Goal: Task Accomplishment & Management: Use online tool/utility

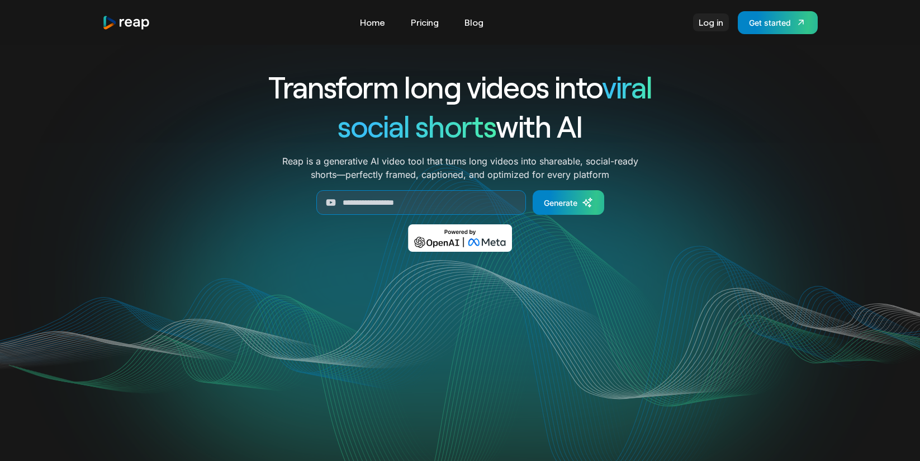
click at [707, 22] on link "Log in" at bounding box center [711, 22] width 36 height 18
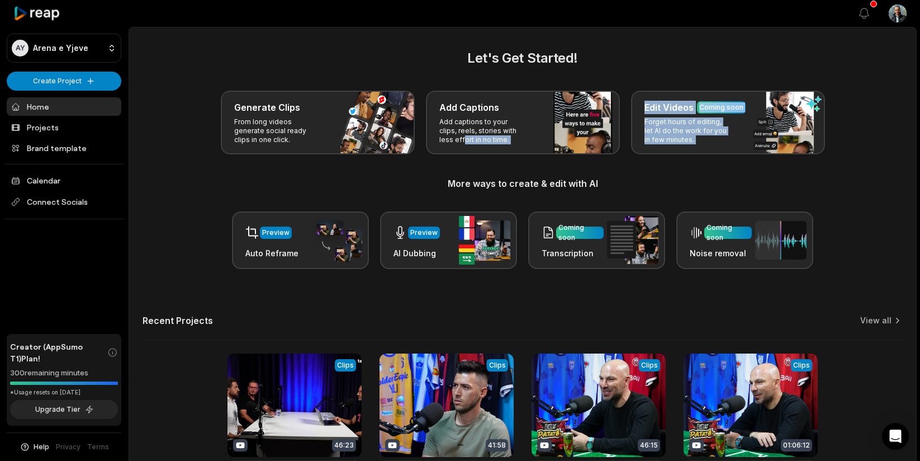
click at [353, 180] on div "Let's Get Started! Generate Clips From long videos generate social ready clips …" at bounding box center [523, 158] width 760 height 221
click at [353, 180] on h3 "More ways to create & edit with AI" at bounding box center [523, 183] width 760 height 13
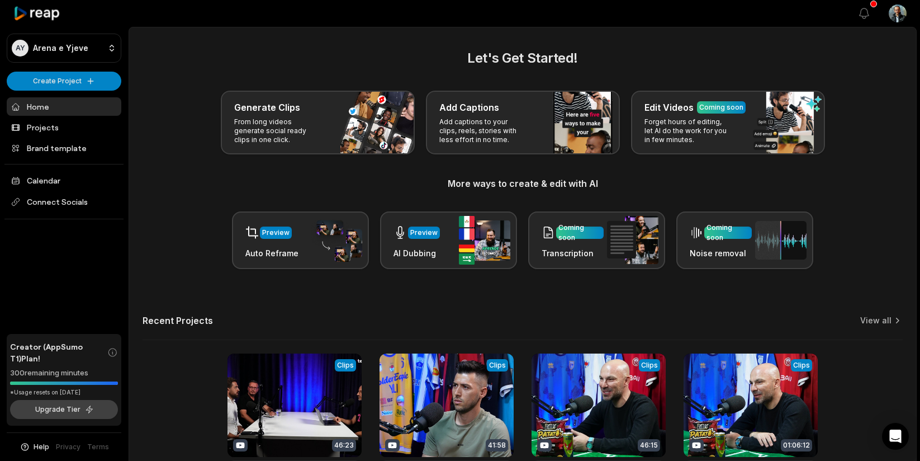
click at [69, 409] on button "Upgrade Tier" at bounding box center [64, 409] width 108 height 19
click at [48, 82] on html "AY Arena e Yjeve Create Project Home Projects Brand template Calendar Connect S…" at bounding box center [460, 230] width 920 height 461
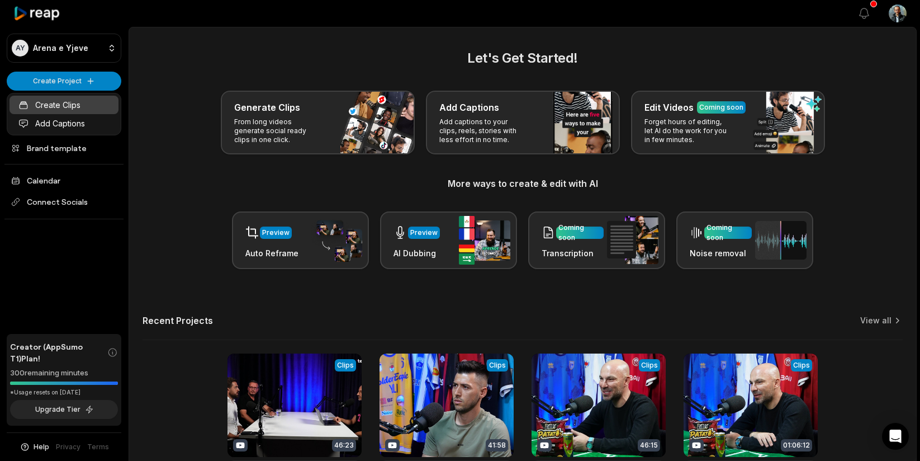
click at [50, 106] on link "Create Clips" at bounding box center [64, 105] width 109 height 18
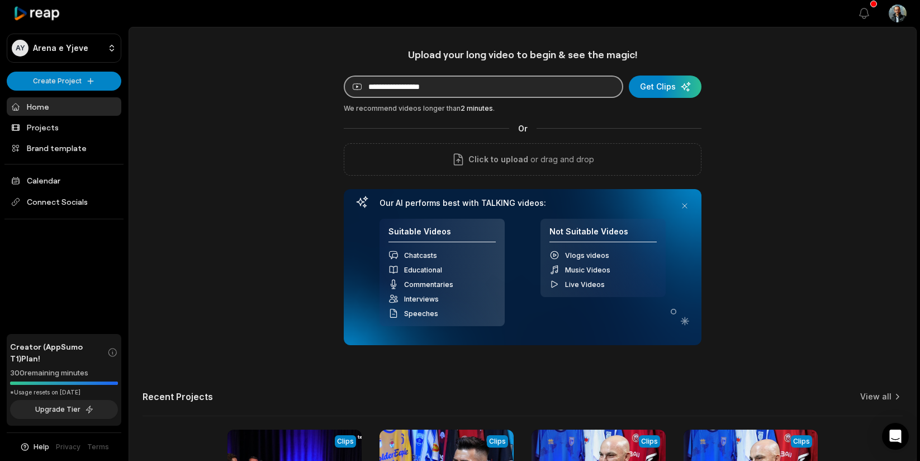
click at [401, 87] on input at bounding box center [483, 86] width 279 height 22
paste input "**********"
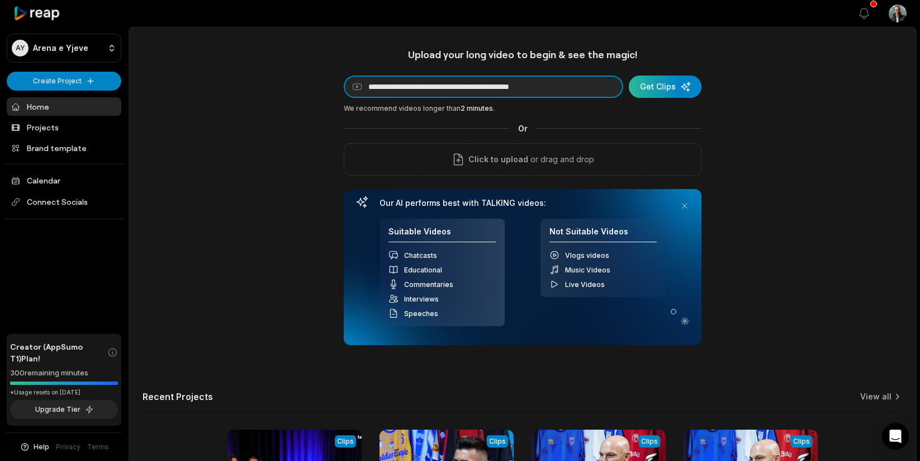
type input "**********"
click at [656, 83] on div "submit" at bounding box center [665, 86] width 73 height 22
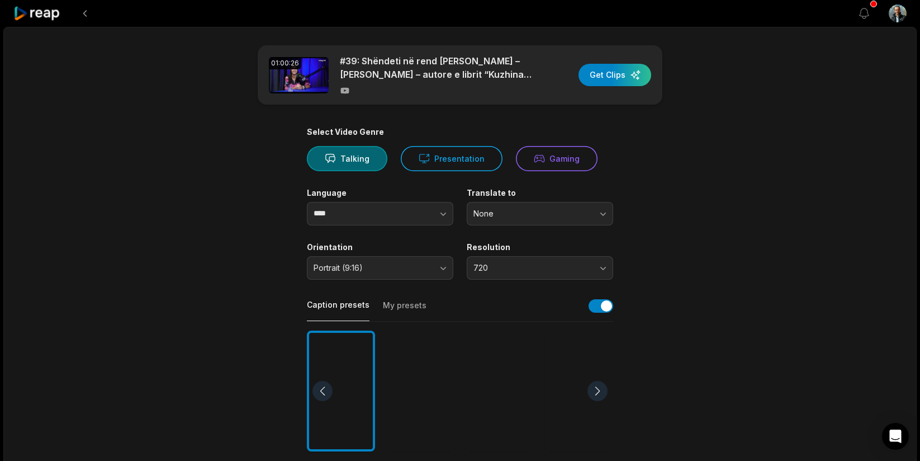
scroll to position [89, 0]
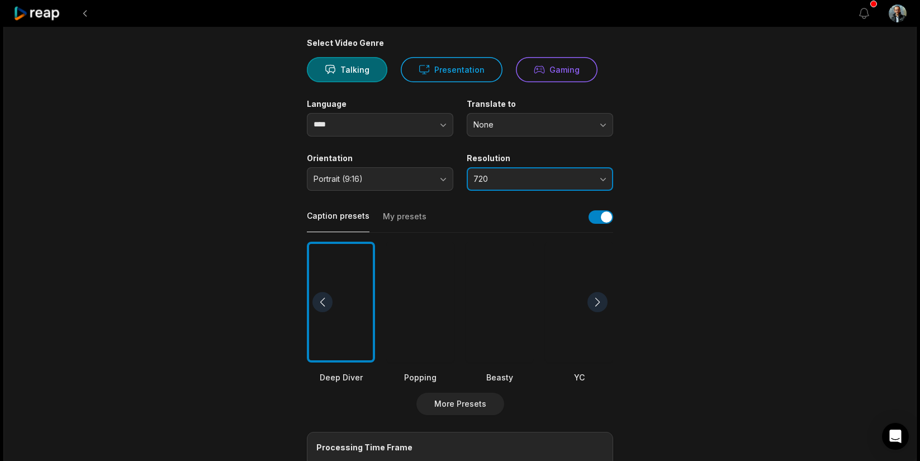
click at [480, 177] on span "720" at bounding box center [531, 179] width 117 height 10
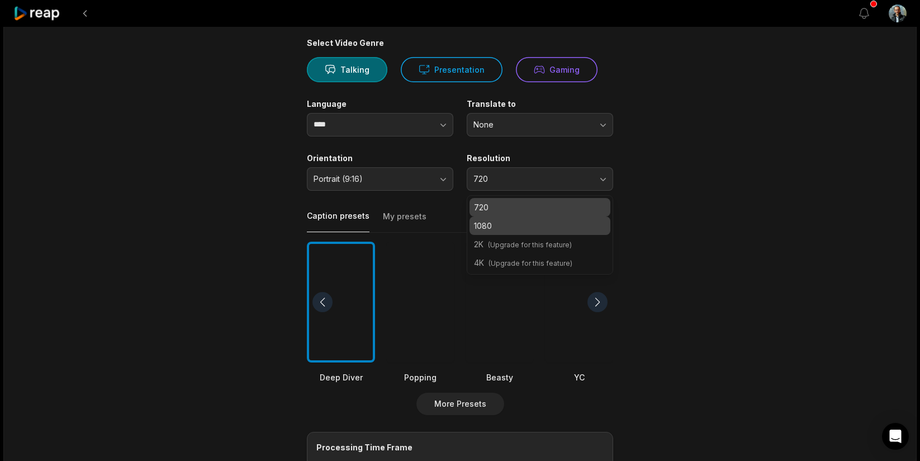
click at [497, 226] on p "1080" at bounding box center [540, 226] width 132 height 12
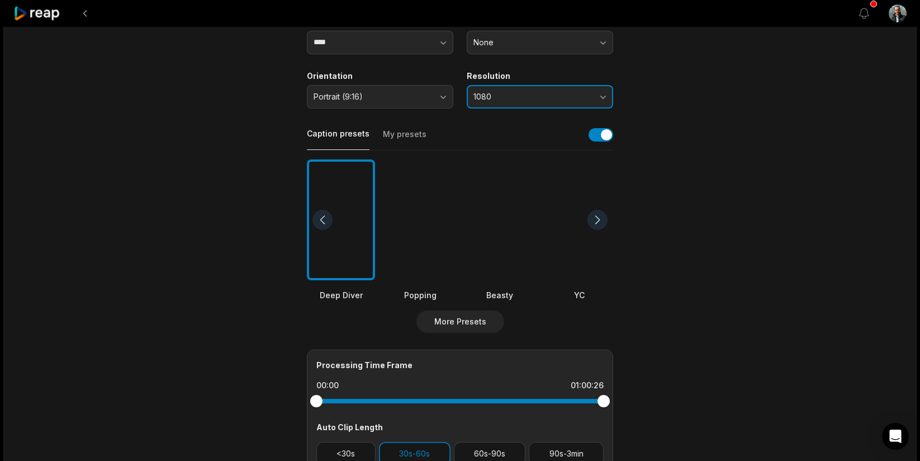
scroll to position [204, 0]
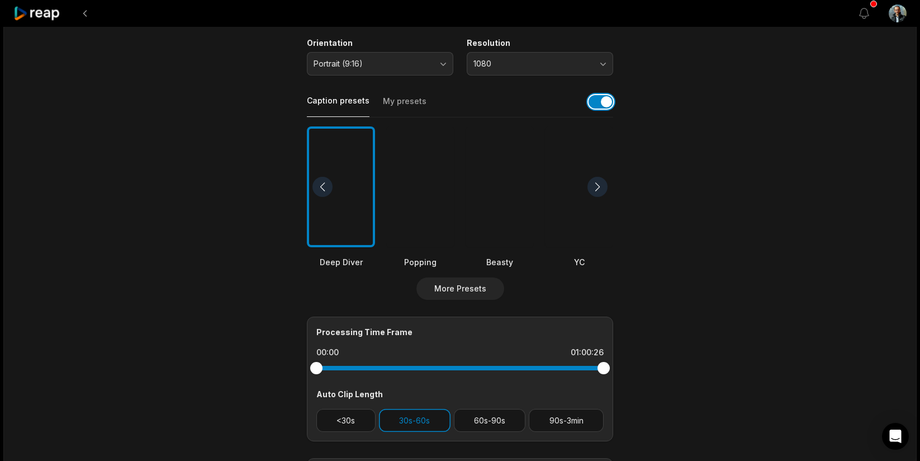
click at [604, 102] on button "button" at bounding box center [601, 101] width 25 height 13
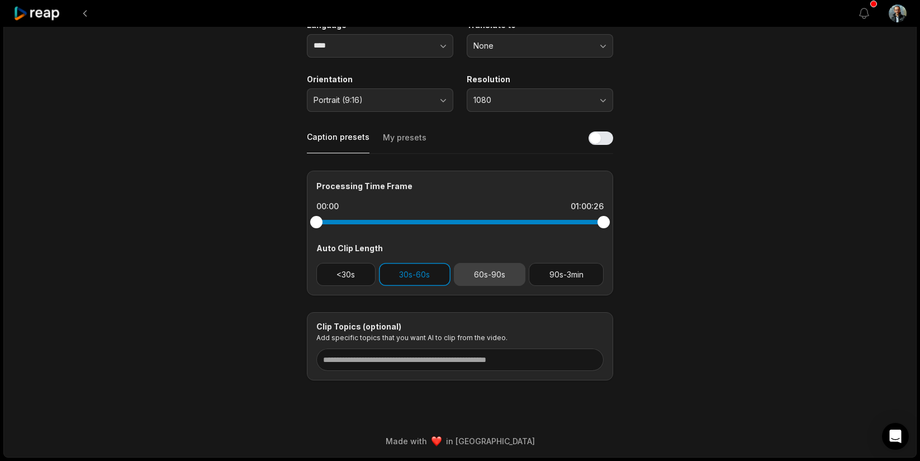
click at [480, 278] on button "60s-90s" at bounding box center [490, 274] width 72 height 23
click at [666, 279] on main "01:00:26 #39: Shëndeti në rend të parë – Ariana Zhubi Roka – autore e librit “K…" at bounding box center [459, 129] width 541 height 502
click at [507, 276] on button "60s-90s" at bounding box center [490, 274] width 72 height 23
drag, startPoint x: 436, startPoint y: 275, endPoint x: 478, endPoint y: 284, distance: 43.4
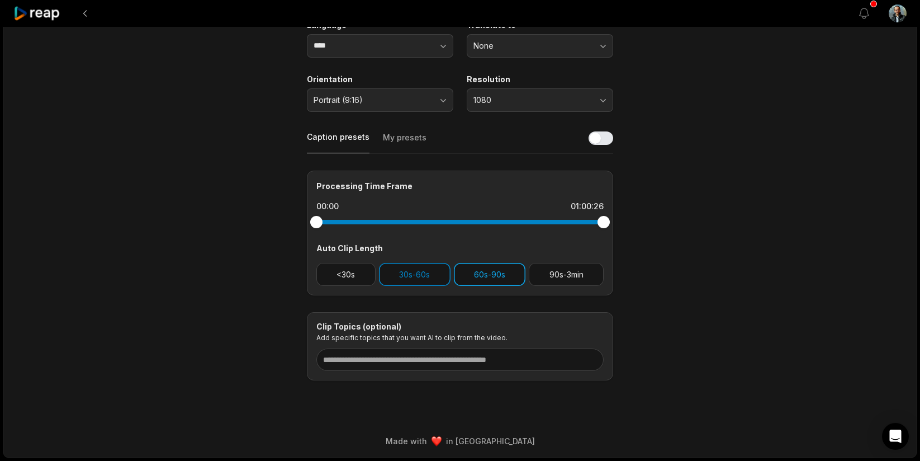
click at [436, 274] on button "30s-60s" at bounding box center [415, 274] width 72 height 23
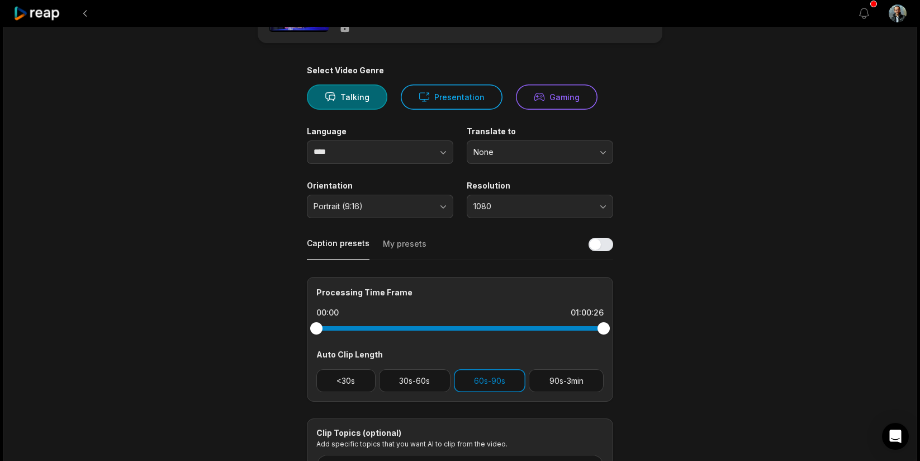
scroll to position [0, 0]
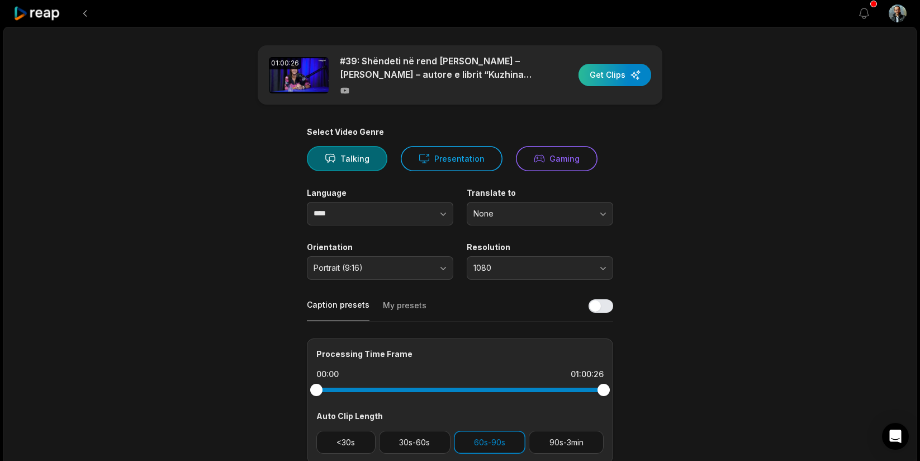
click at [596, 77] on div "button" at bounding box center [614, 75] width 73 height 22
click at [393, 215] on button "button" at bounding box center [422, 213] width 64 height 23
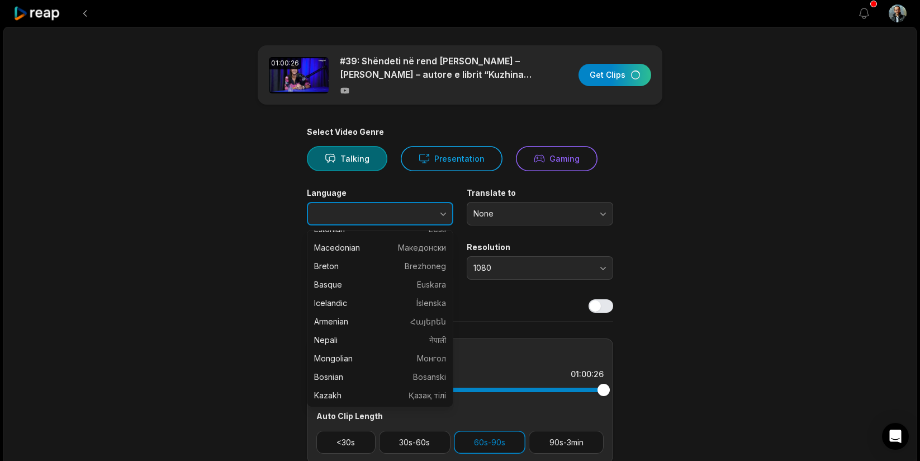
scroll to position [920, 0]
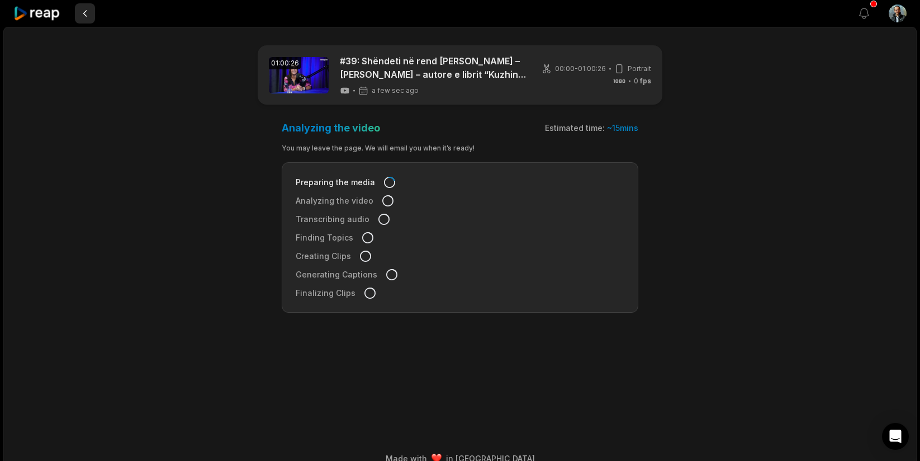
click at [85, 12] on button at bounding box center [85, 13] width 20 height 20
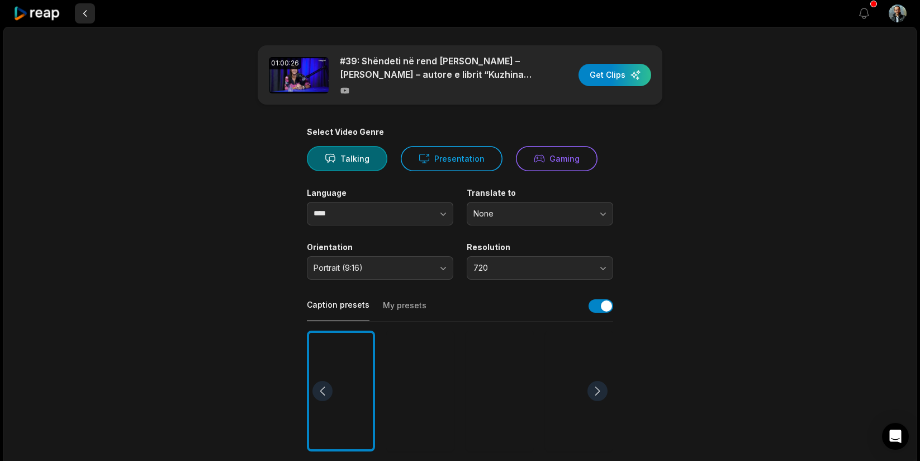
click at [88, 7] on button at bounding box center [85, 13] width 20 height 20
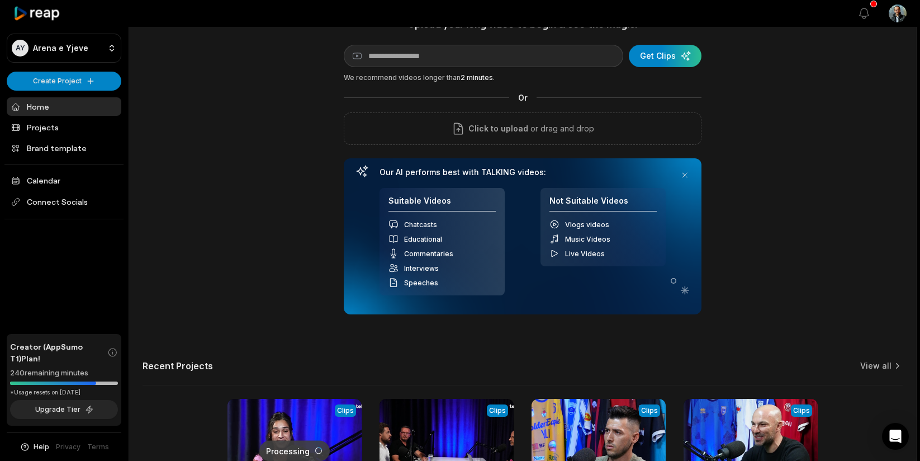
scroll to position [31, 0]
click at [44, 205] on span "Connect Socials" at bounding box center [64, 202] width 115 height 20
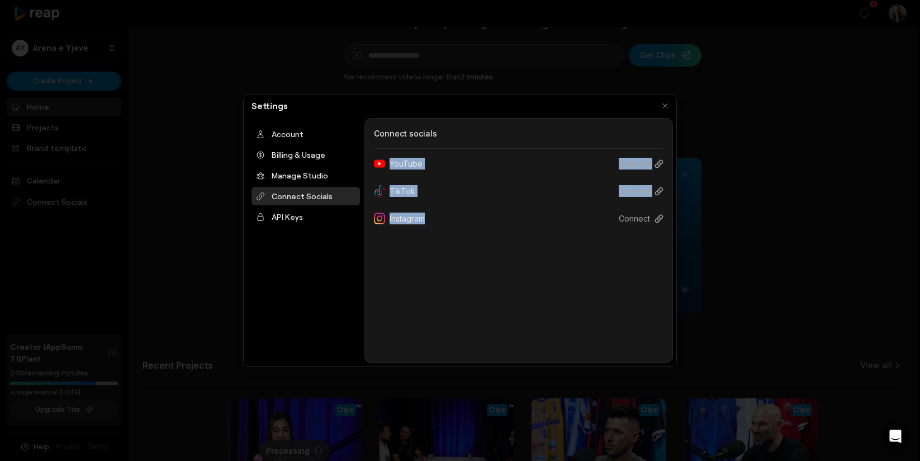
drag, startPoint x: 374, startPoint y: 153, endPoint x: 448, endPoint y: 231, distance: 107.5
click at [448, 231] on div "Connect Socials Connect socials YouTube Connect TikTok Connect Instagram Connect" at bounding box center [518, 240] width 309 height 245
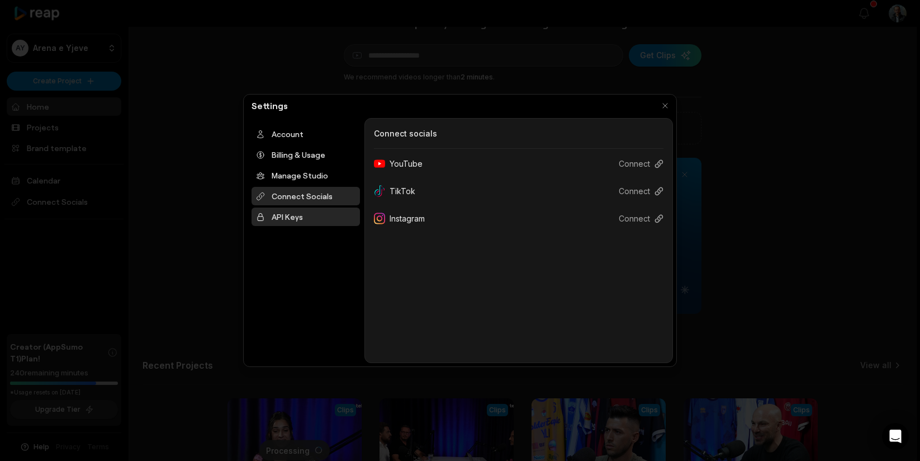
click at [282, 214] on div "API Keys" at bounding box center [306, 216] width 108 height 18
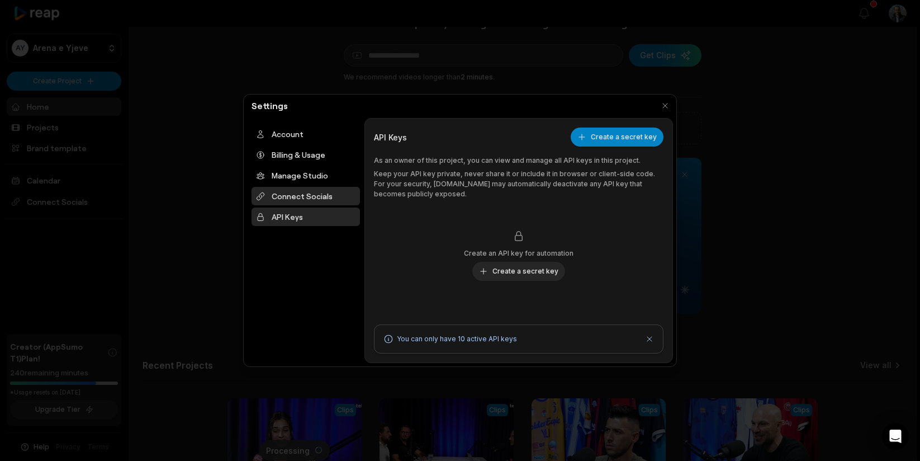
click at [292, 197] on div "Connect Socials" at bounding box center [306, 196] width 108 height 18
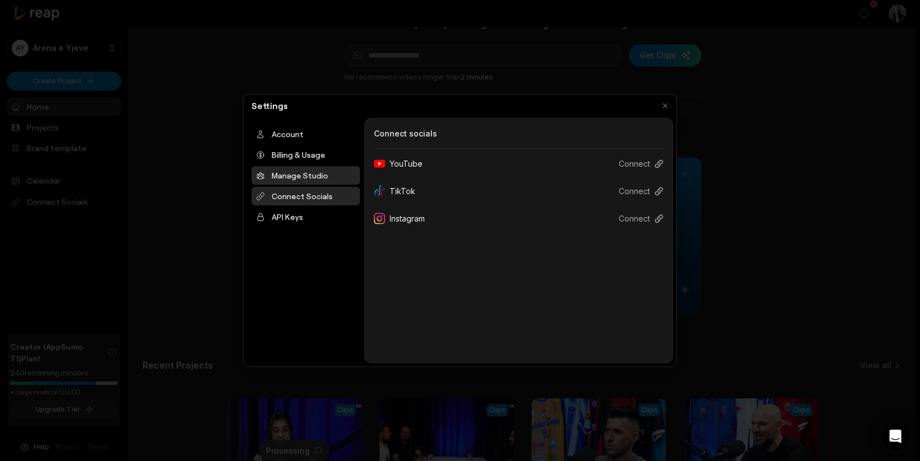
click at [292, 179] on div "Manage Studio" at bounding box center [306, 175] width 108 height 18
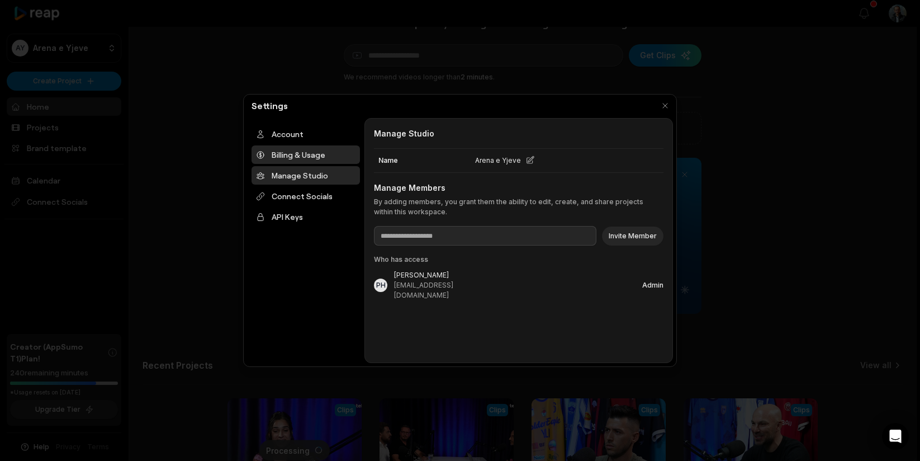
click at [291, 153] on div "Billing & Usage" at bounding box center [306, 154] width 108 height 18
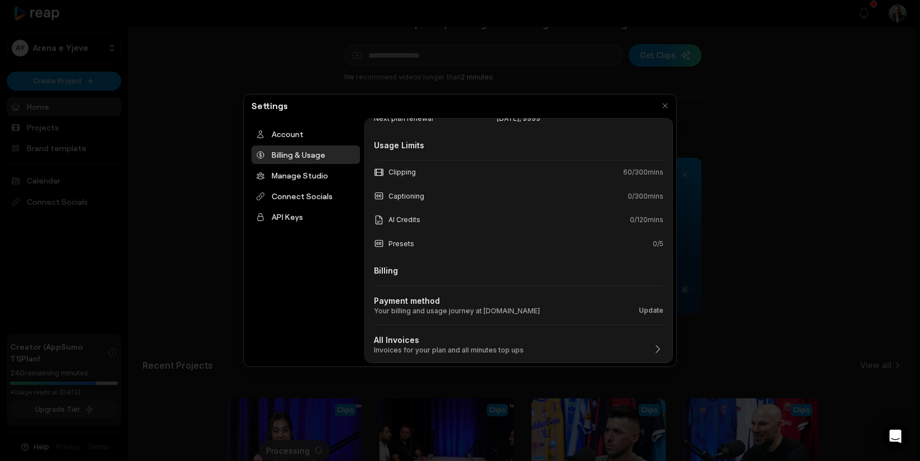
scroll to position [103, 0]
click at [651, 349] on div "All Invoices Invoices for your plan and all minutes top ups" at bounding box center [519, 338] width 290 height 30
click at [657, 349] on icon "button" at bounding box center [657, 347] width 11 height 11
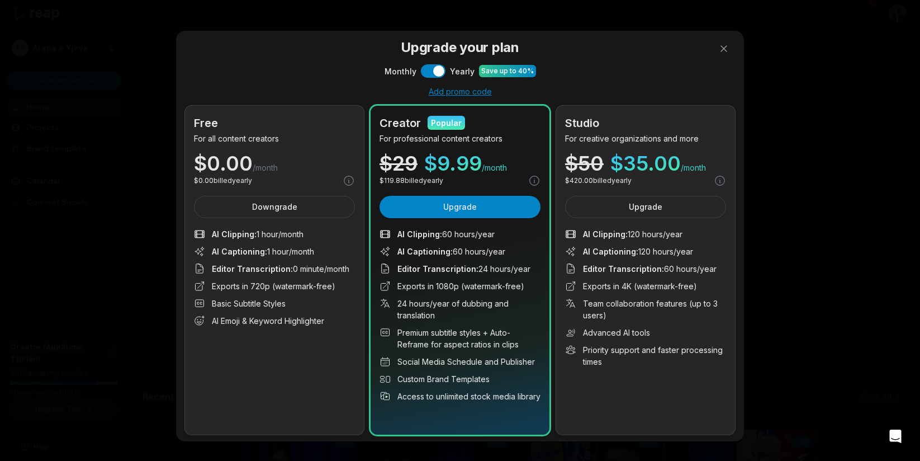
scroll to position [0, 0]
click at [723, 49] on div at bounding box center [460, 230] width 920 height 461
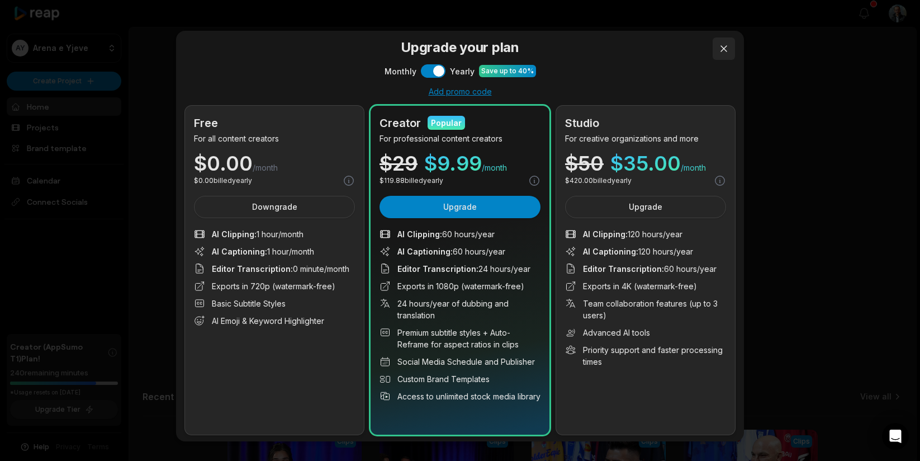
click at [723, 49] on button at bounding box center [724, 48] width 22 height 22
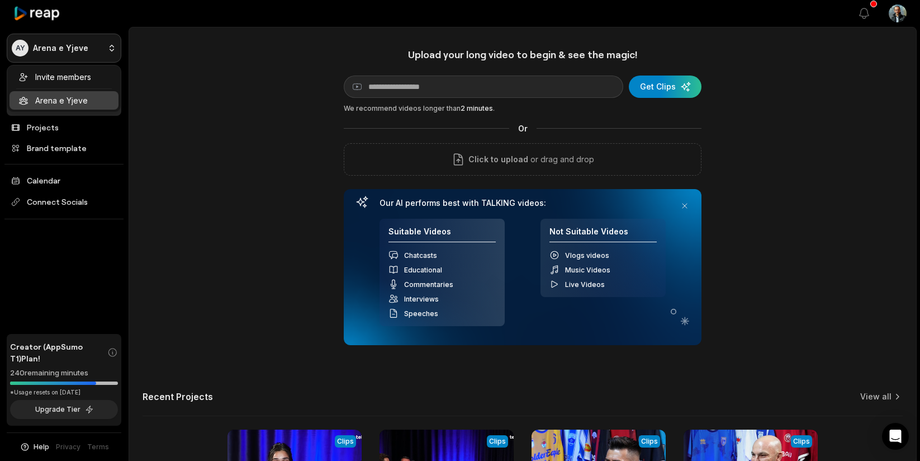
click at [22, 54] on html "AY Arena e Yjeve Create Project Home Projects Brand template Calendar Connect S…" at bounding box center [460, 230] width 920 height 461
click at [45, 48] on html "AY Arena e Yjeve Create Project Home Projects Brand template Calendar Connect S…" at bounding box center [460, 230] width 920 height 461
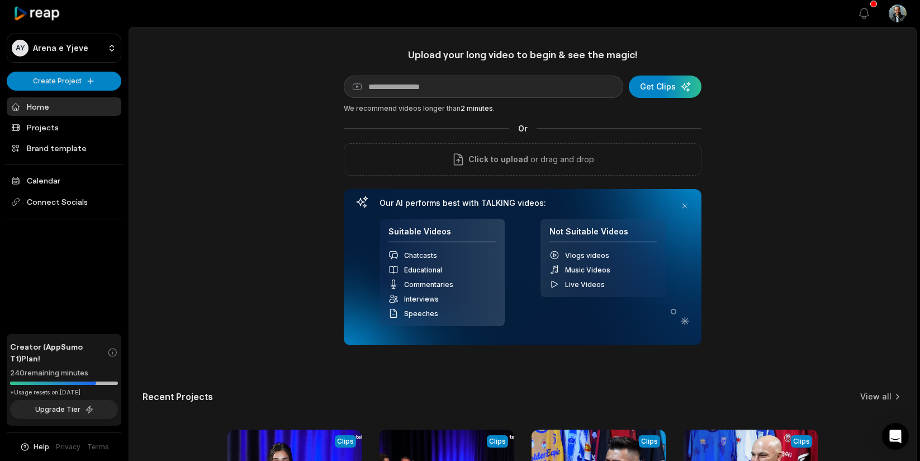
click at [162, 97] on div "Upload your long video to begin & see the magic! YouTube link Get Clips We reco…" at bounding box center [522, 312] width 787 height 528
